Goal: Navigation & Orientation: Find specific page/section

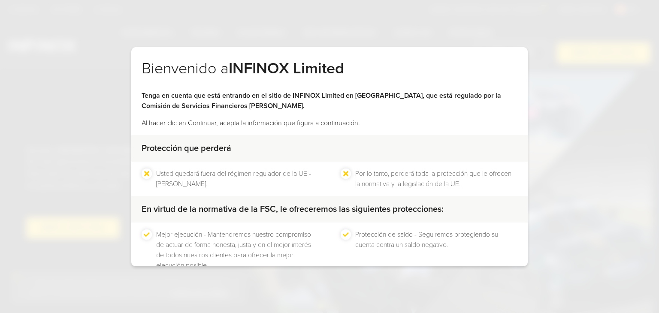
scroll to position [55, 0]
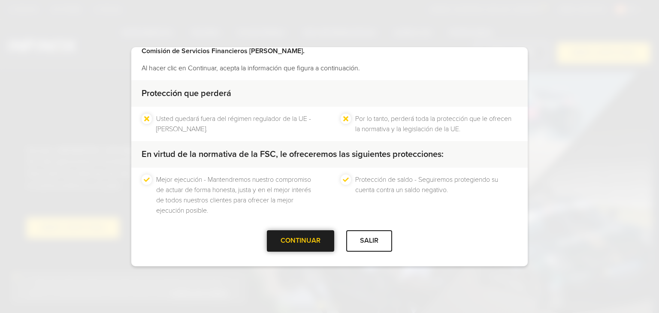
click at [304, 233] on div "CONTINUAR" at bounding box center [300, 240] width 67 height 21
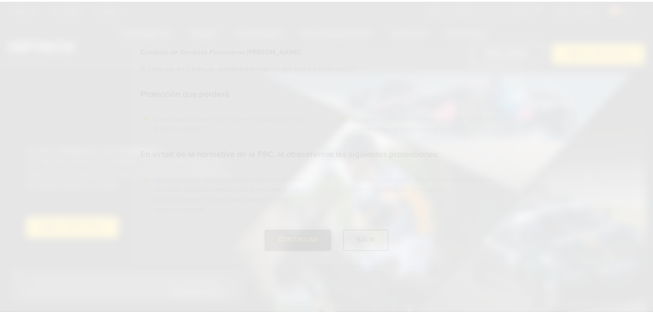
scroll to position [0, 0]
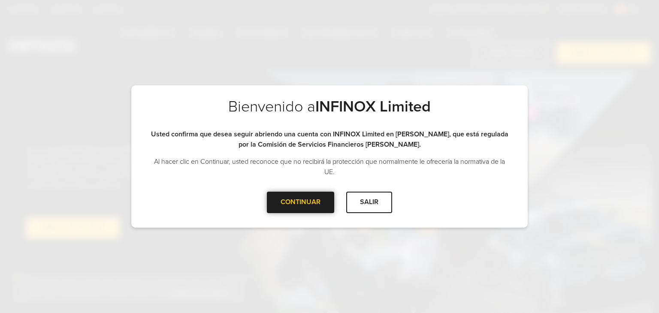
click at [306, 197] on div "CONTINUAR" at bounding box center [300, 202] width 67 height 21
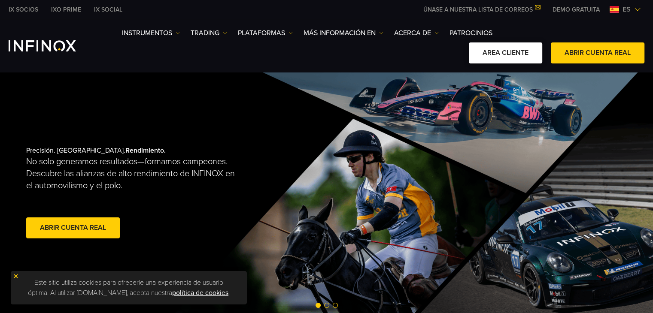
click at [500, 50] on link "AREA CLIENTE" at bounding box center [505, 52] width 73 height 21
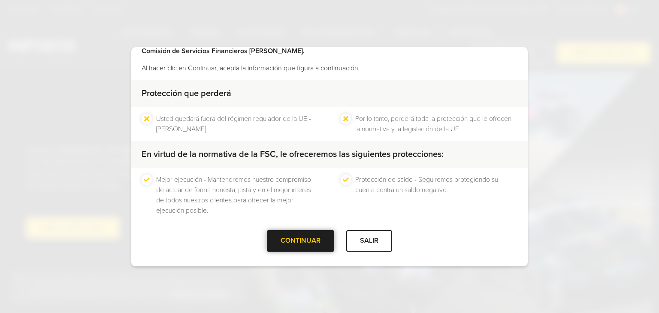
click at [303, 239] on div "CONTINUAR" at bounding box center [300, 240] width 67 height 21
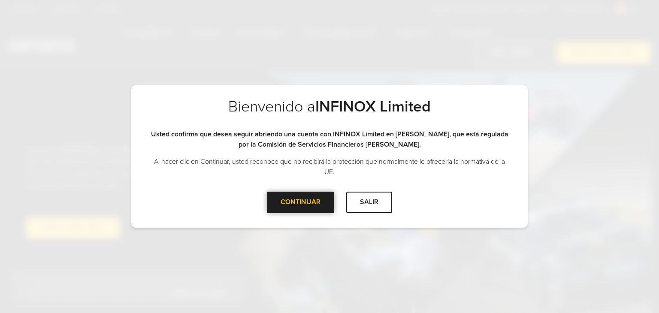
click at [302, 204] on div "CONTINUAR" at bounding box center [300, 202] width 67 height 21
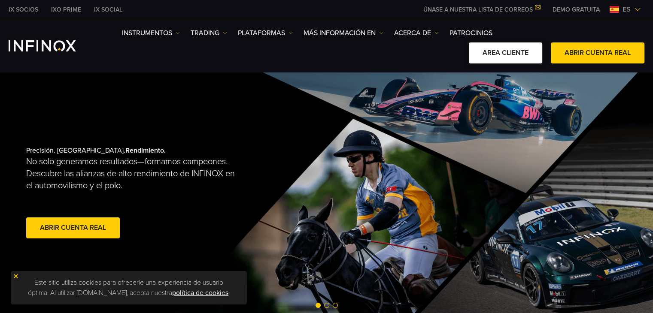
click at [517, 59] on link "AREA CLIENTE" at bounding box center [505, 52] width 73 height 21
click at [498, 60] on link "AREA CLIENTE" at bounding box center [505, 52] width 73 height 21
